Goal: Check status: Check status

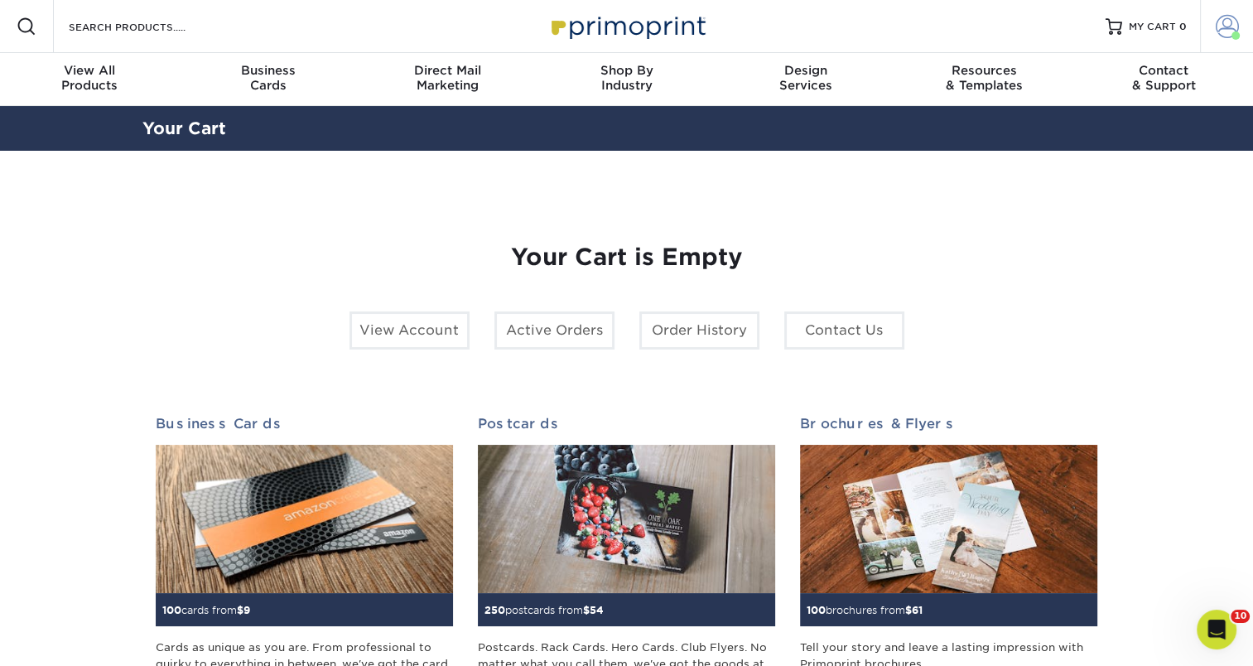
click at [1234, 31] on span at bounding box center [1235, 35] width 8 height 8
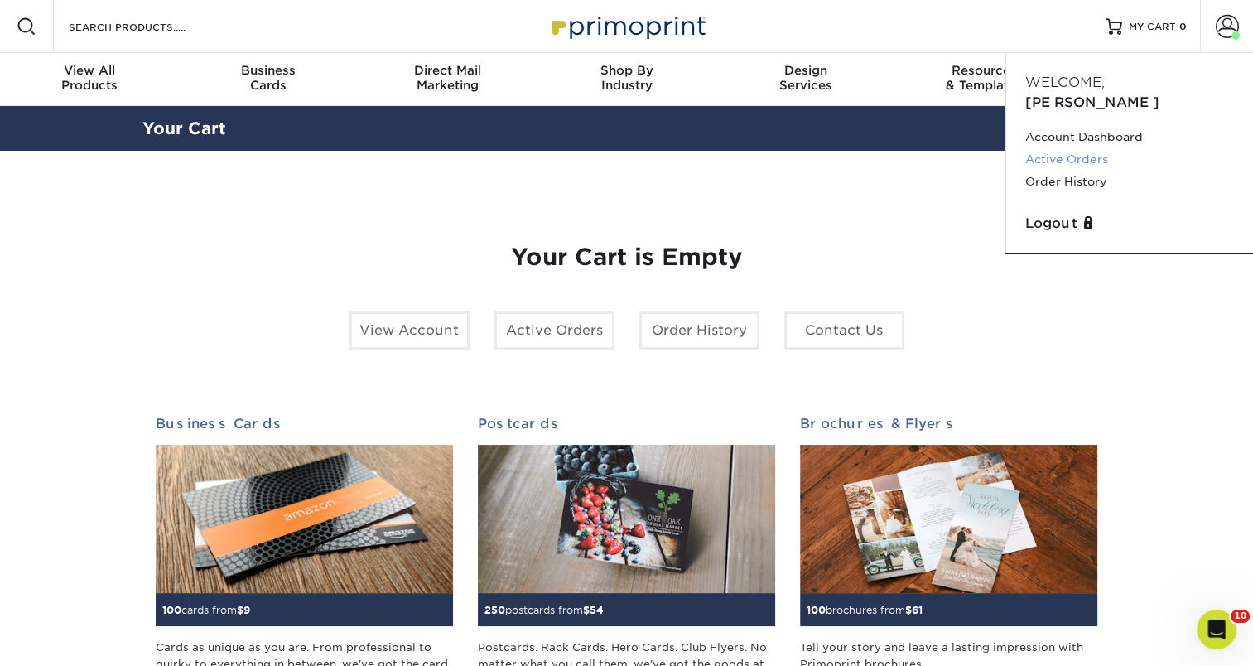
click at [1068, 148] on link "Active Orders" at bounding box center [1129, 159] width 208 height 22
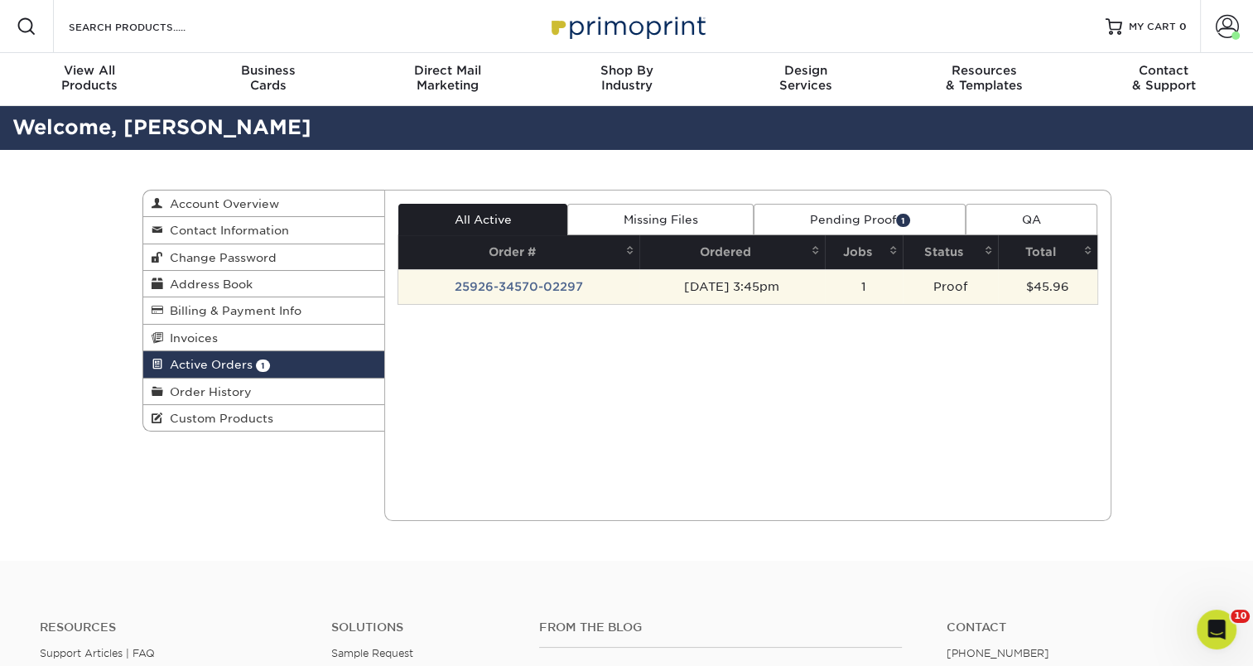
click at [479, 285] on td "25926-34570-02297" at bounding box center [518, 286] width 241 height 35
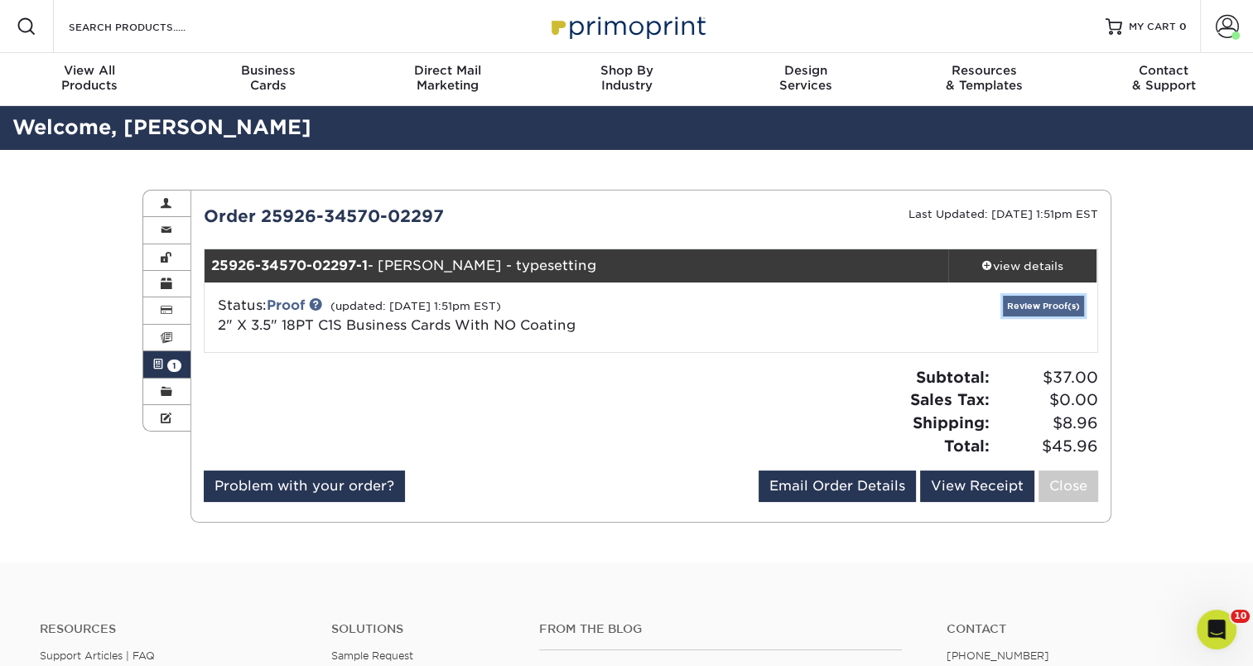
click at [1056, 306] on link "Review Proof(s)" at bounding box center [1043, 306] width 81 height 21
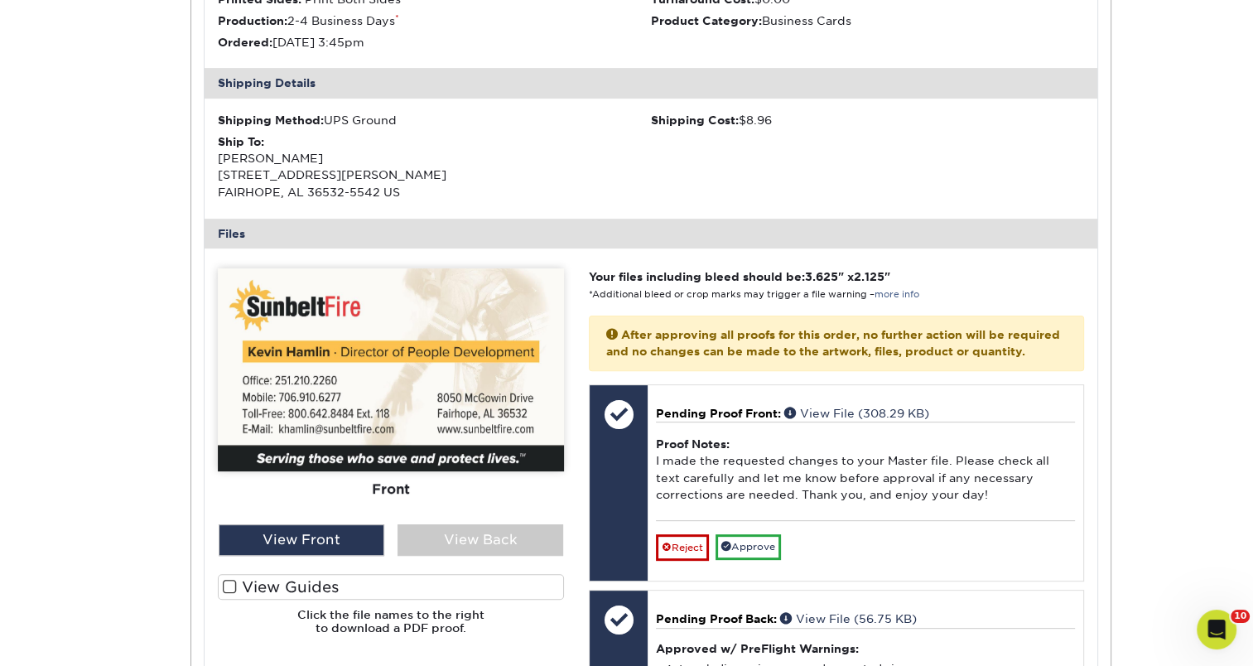
scroll to position [662, 0]
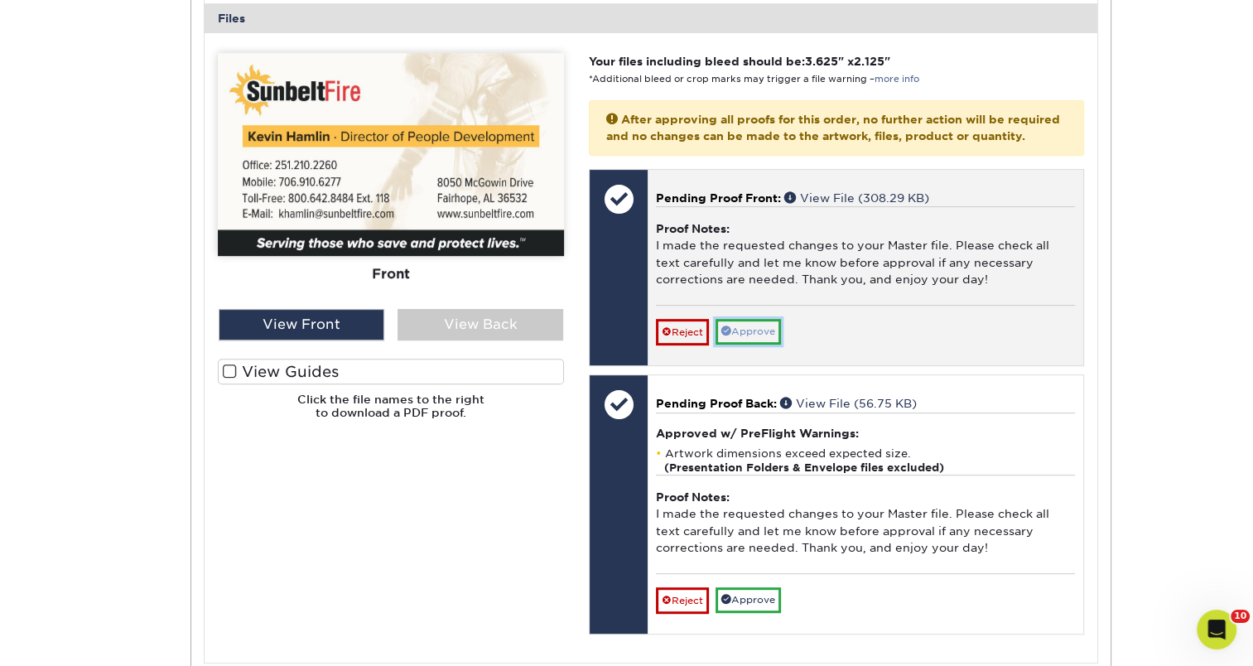
click at [757, 341] on link "Approve" at bounding box center [747, 332] width 65 height 26
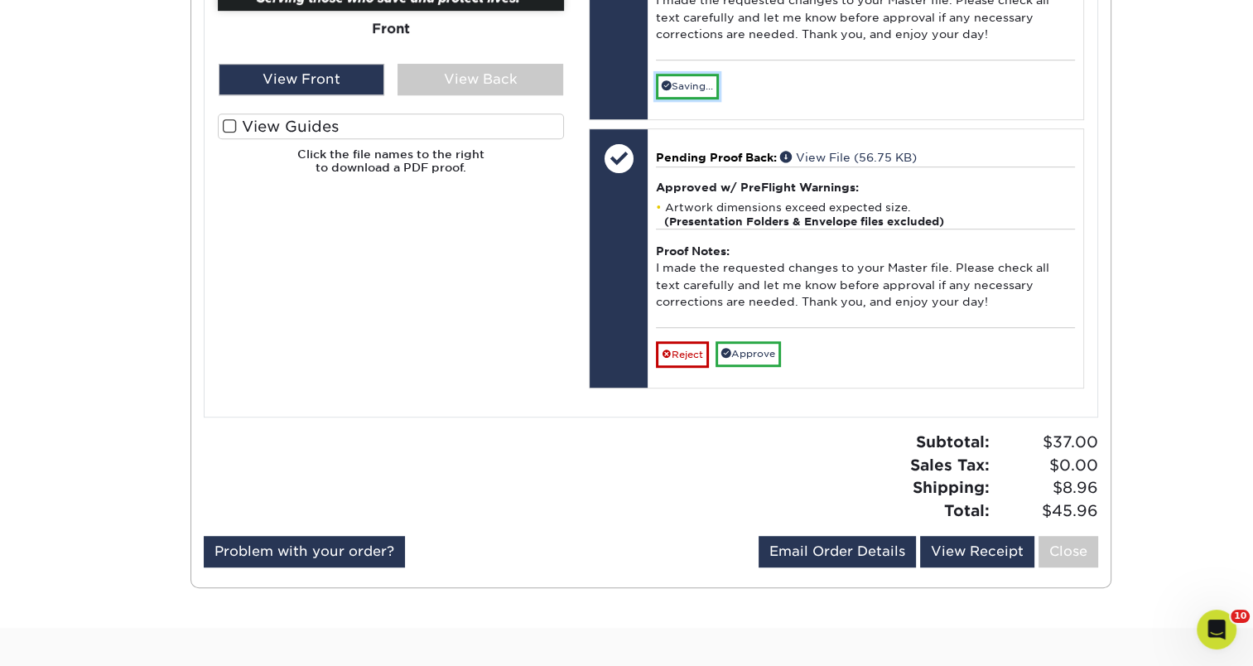
scroll to position [911, 0]
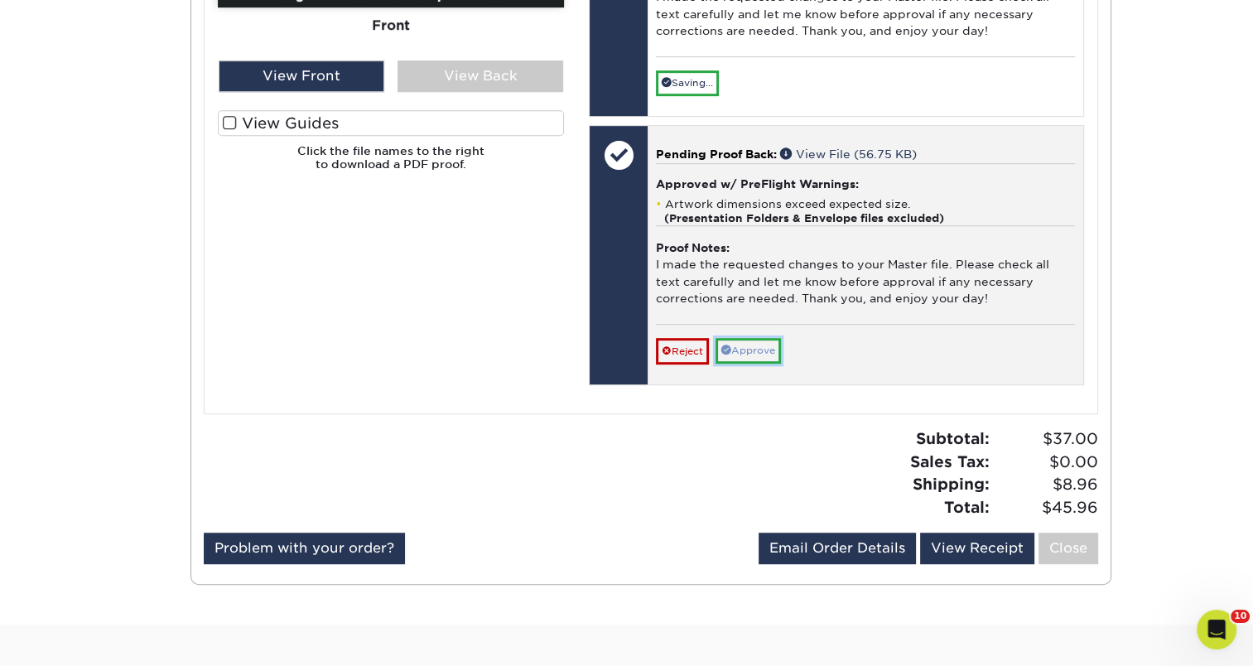
click at [758, 363] on link "Approve" at bounding box center [747, 351] width 65 height 26
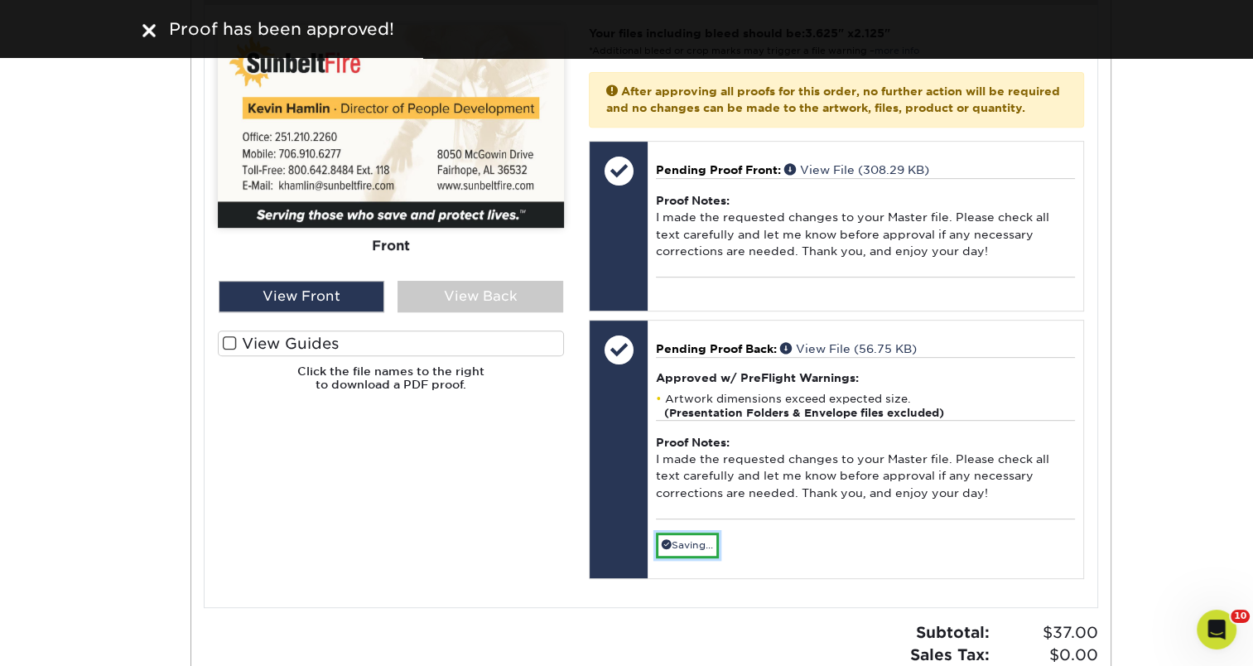
scroll to position [828, 0]
